Goal: Find specific page/section

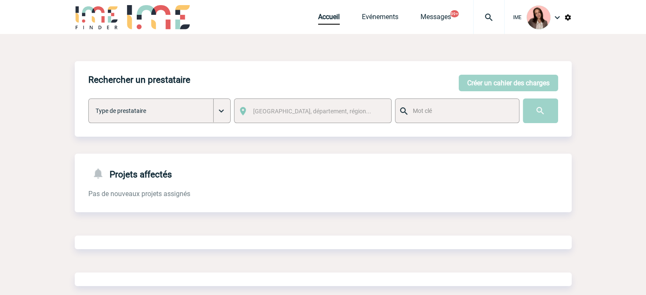
click at [490, 13] on img at bounding box center [489, 17] width 31 height 10
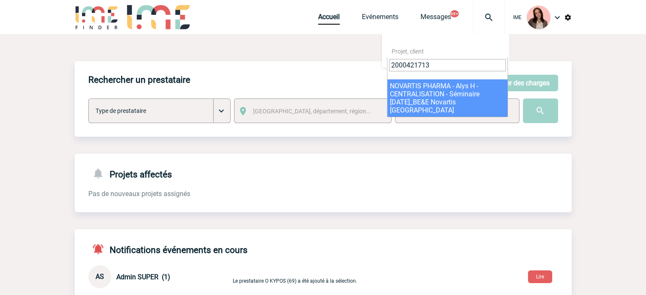
type input "2000421713"
select select "21214"
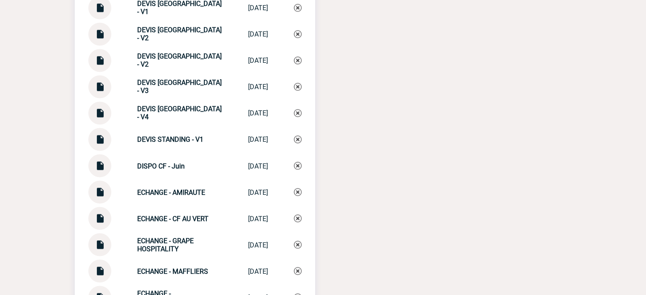
scroll to position [1488, 0]
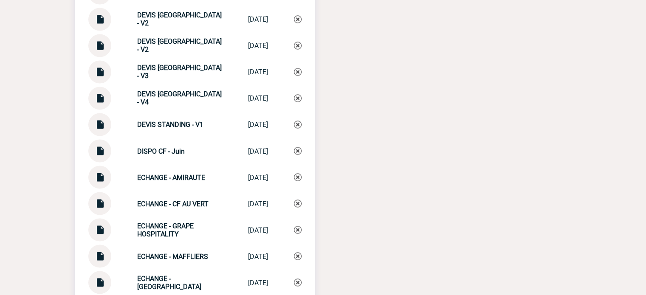
click at [98, 103] on img at bounding box center [99, 95] width 11 height 17
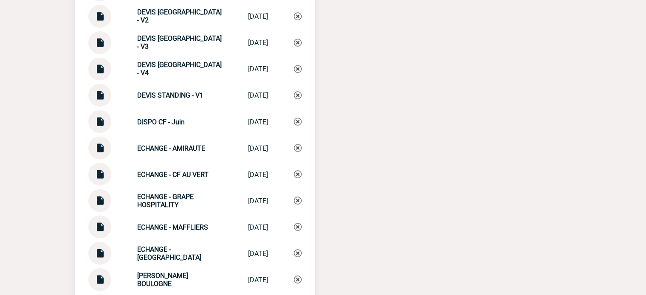
scroll to position [1479, 0]
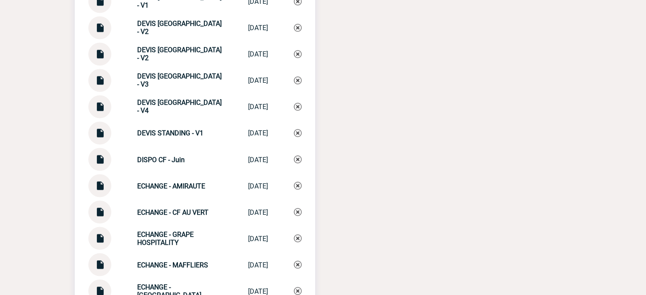
click at [396, 153] on div "Documents 0. ECHANGE FRE HANDPROJECT 0. ECHANGE FRE ... [DATE] 0. ECHANGES INTE…" at bounding box center [323, 103] width 497 height 1357
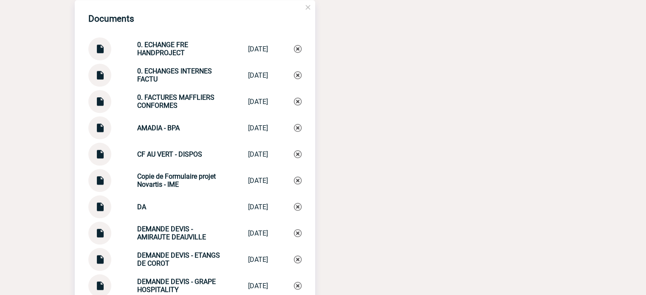
scroll to position [884, 0]
